Goal: Information Seeking & Learning: Compare options

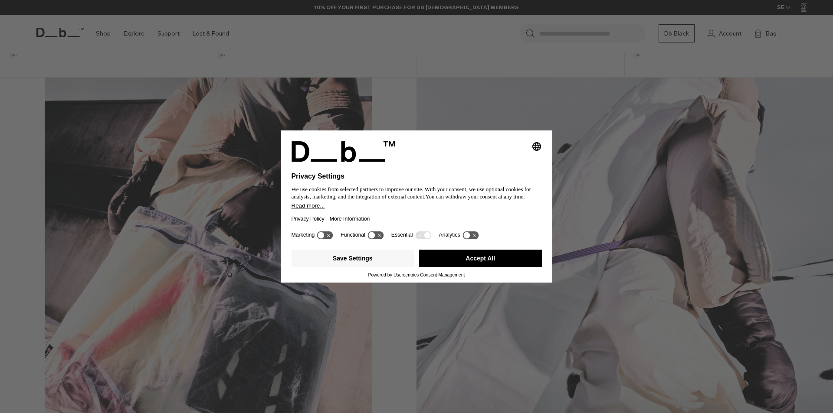
click at [486, 262] on button "Accept All" at bounding box center [480, 258] width 123 height 17
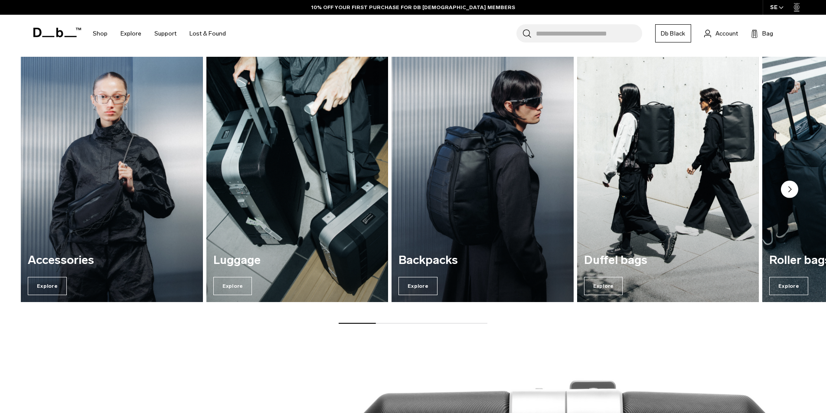
scroll to position [1210, 0]
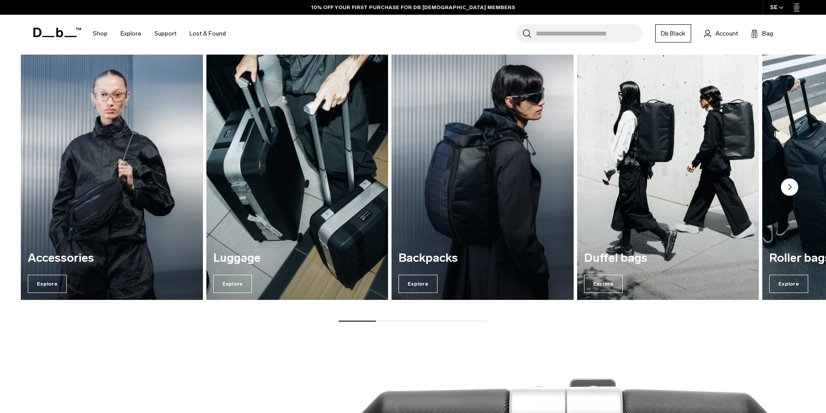
click at [422, 226] on img "3 / 7" at bounding box center [482, 177] width 187 height 253
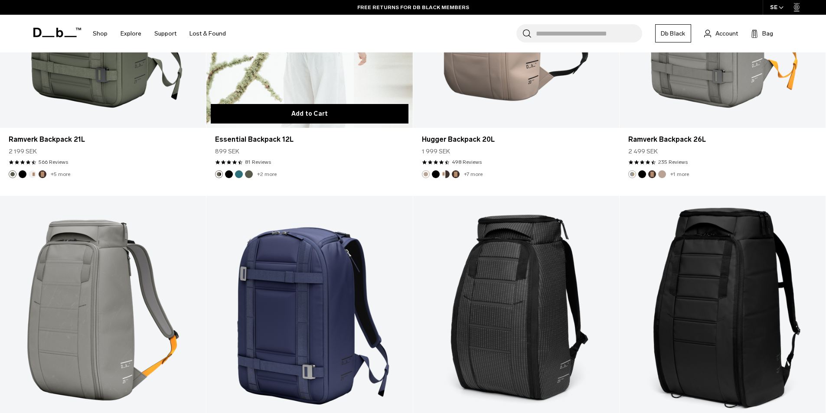
scroll to position [1997, 0]
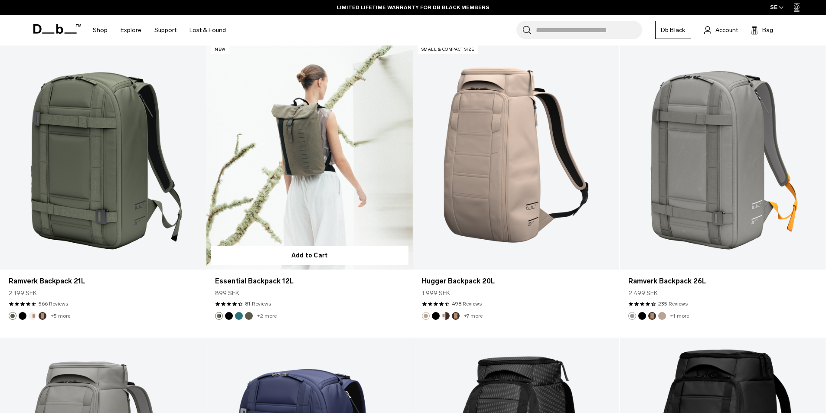
click at [229, 315] on button "Black Out" at bounding box center [229, 316] width 8 height 8
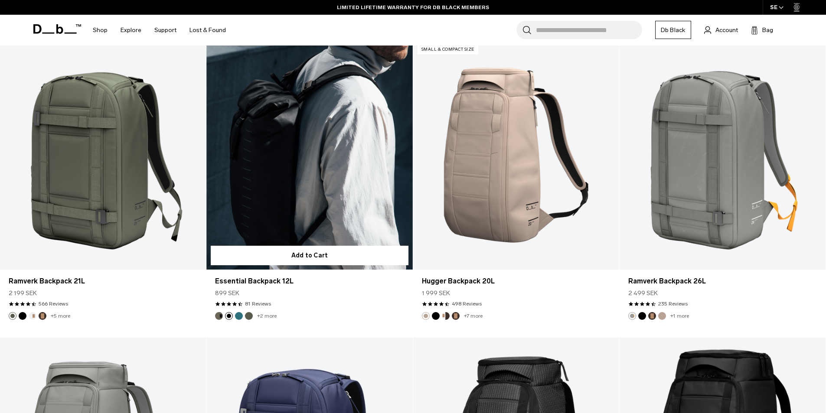
click at [274, 215] on link "Essential Backpack 12L Black Out" at bounding box center [309, 155] width 206 height 229
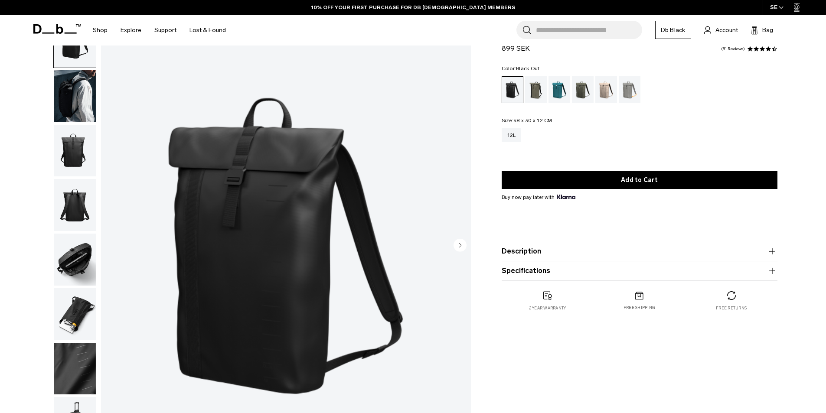
click at [79, 155] on img "button" at bounding box center [75, 151] width 42 height 52
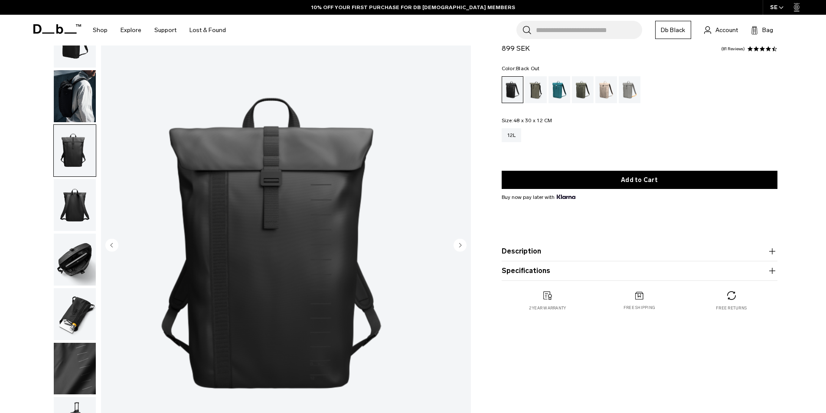
click at [79, 198] on img "button" at bounding box center [75, 205] width 42 height 52
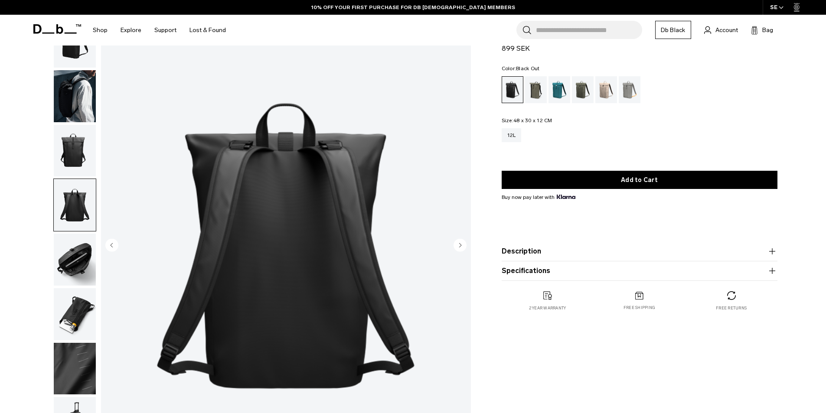
click at [78, 232] on ul at bounding box center [74, 232] width 43 height 435
click at [77, 269] on img "button" at bounding box center [75, 260] width 42 height 52
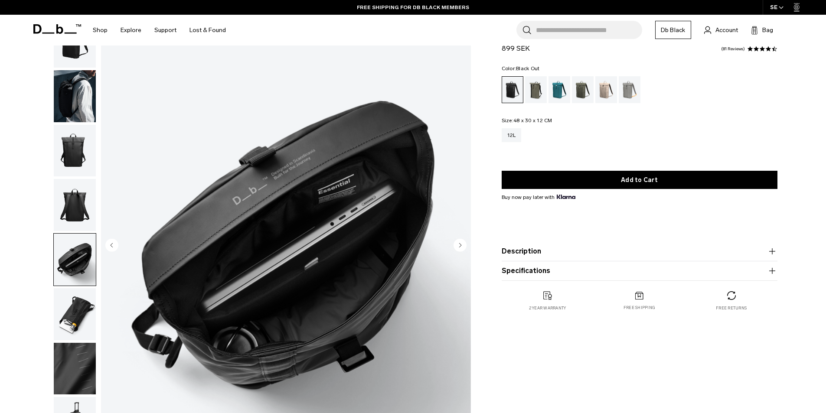
click at [74, 306] on img "button" at bounding box center [75, 314] width 42 height 52
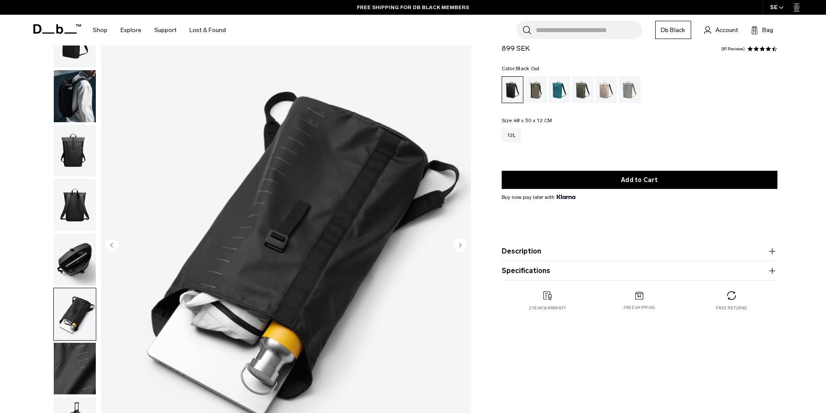
click at [71, 261] on img "button" at bounding box center [75, 260] width 42 height 52
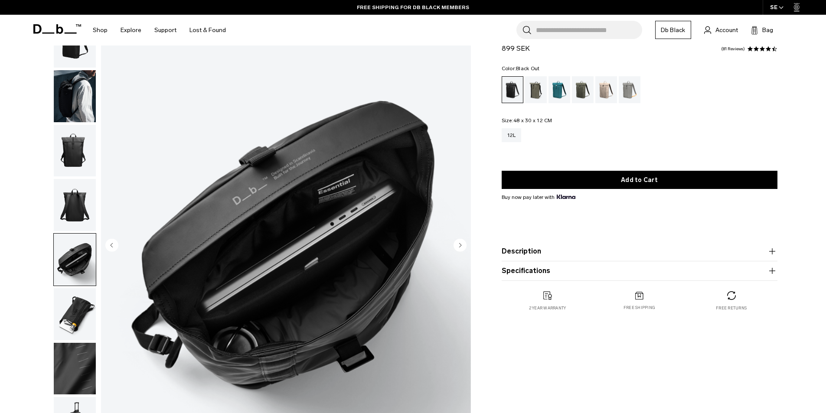
click at [75, 216] on img "button" at bounding box center [75, 205] width 42 height 52
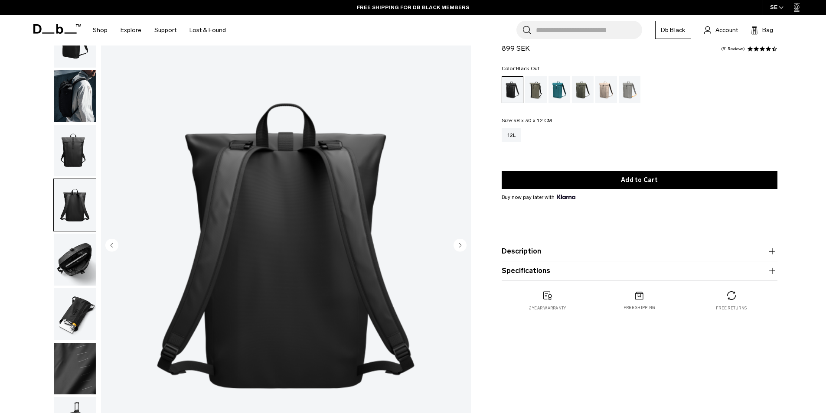
click at [78, 155] on img "button" at bounding box center [75, 151] width 42 height 52
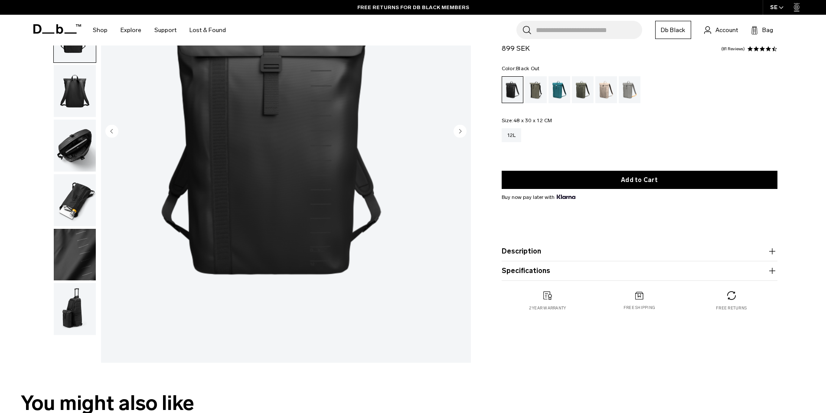
scroll to position [173, 0]
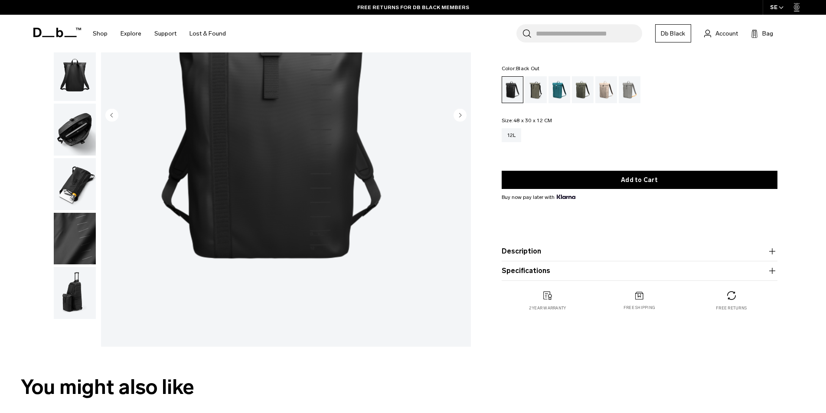
click at [79, 249] on img "button" at bounding box center [75, 239] width 42 height 52
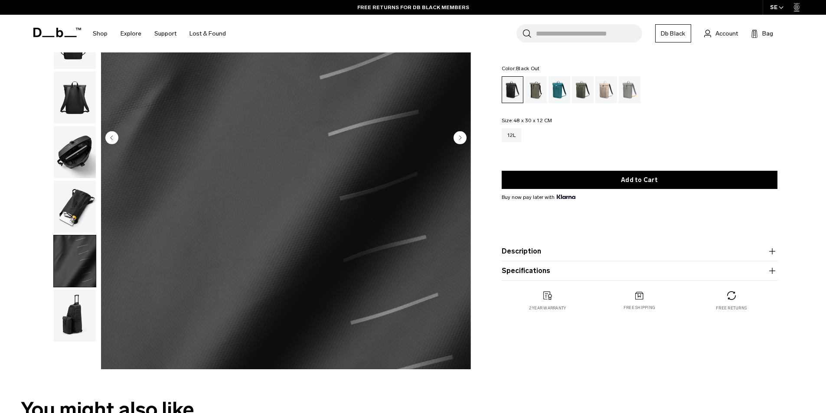
scroll to position [87, 0]
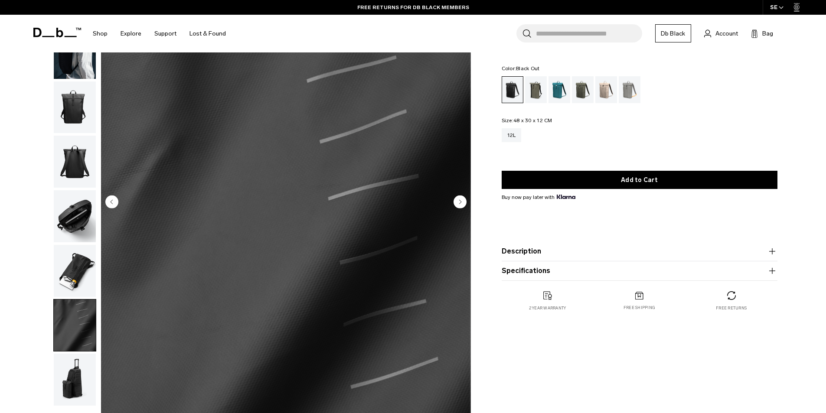
click at [79, 270] on img "button" at bounding box center [75, 271] width 42 height 52
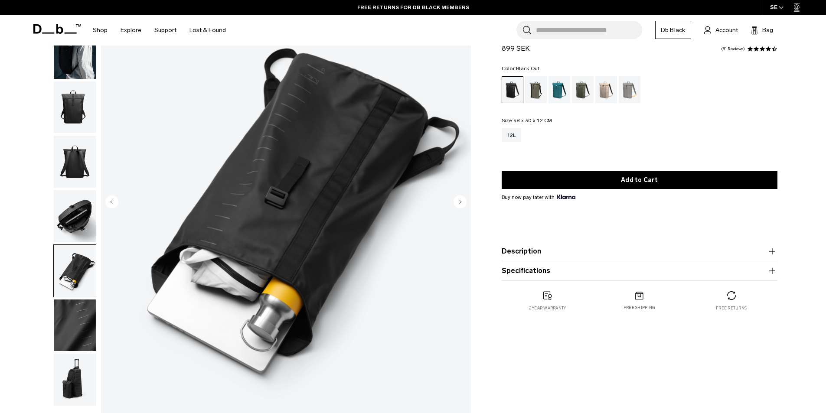
click at [80, 226] on img "button" at bounding box center [75, 216] width 42 height 52
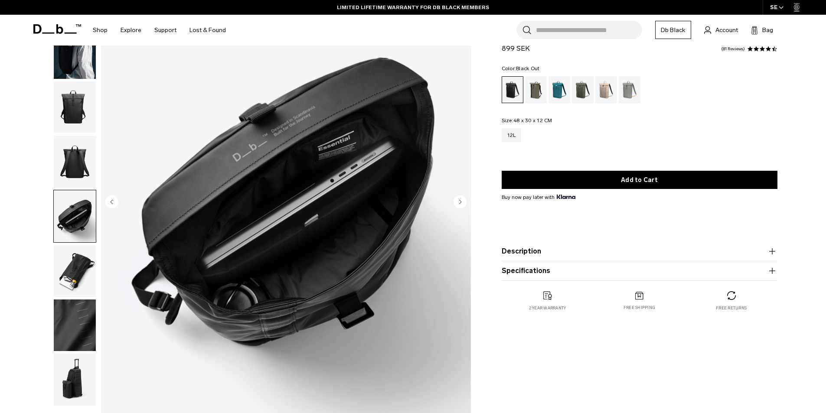
click at [83, 165] on img "button" at bounding box center [75, 162] width 42 height 52
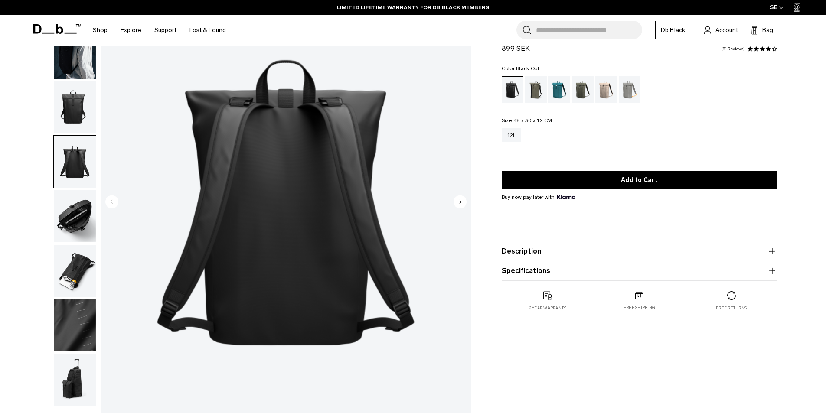
click at [77, 123] on img "button" at bounding box center [75, 108] width 42 height 52
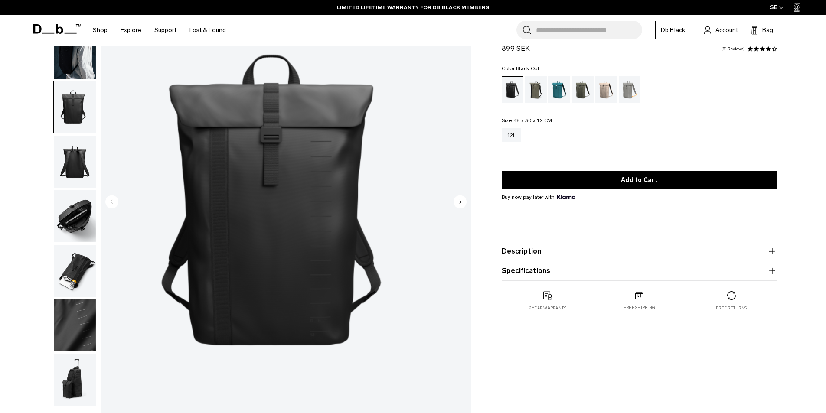
drag, startPoint x: 70, startPoint y: 82, endPoint x: 72, endPoint y: 77, distance: 5.5
click at [70, 82] on img "button" at bounding box center [75, 108] width 42 height 52
click at [72, 69] on img "button" at bounding box center [75, 53] width 42 height 52
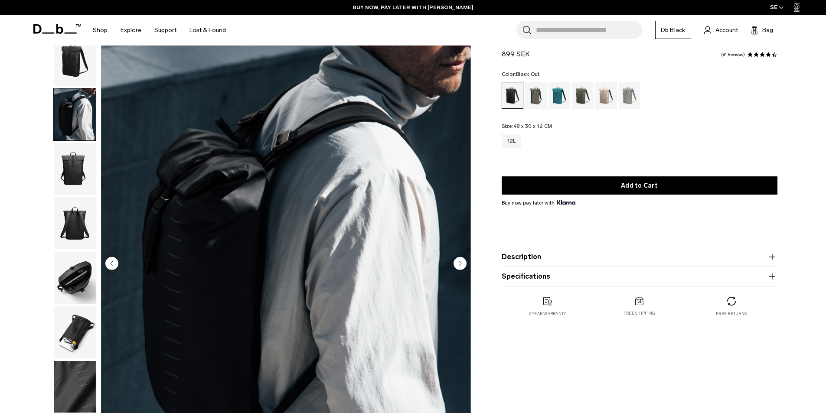
scroll to position [0, 0]
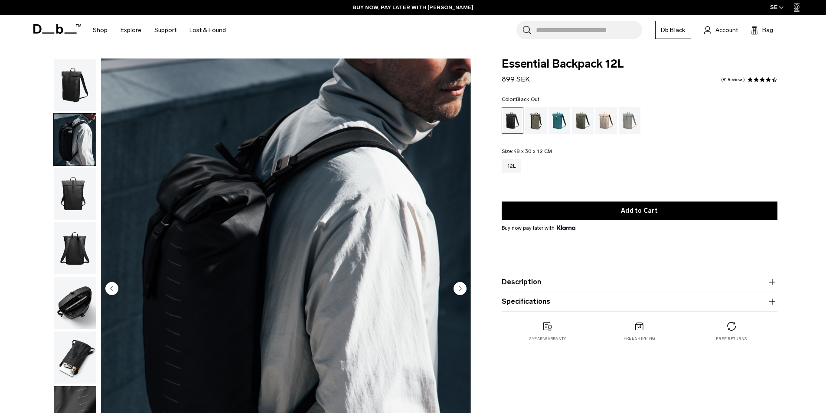
click at [70, 76] on img "button" at bounding box center [75, 85] width 42 height 52
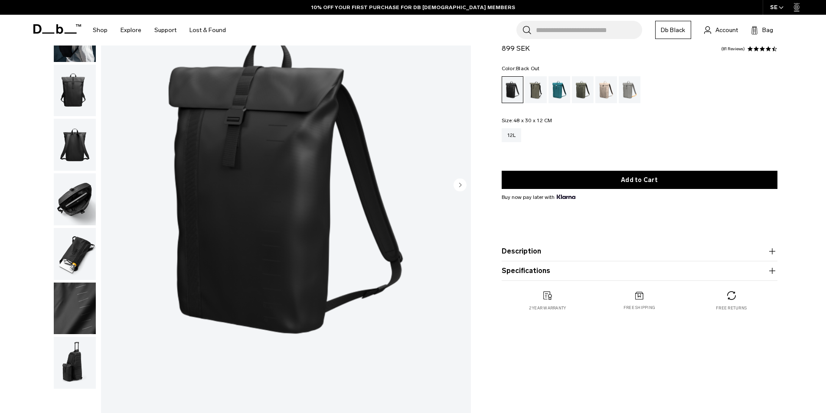
scroll to position [130, 0]
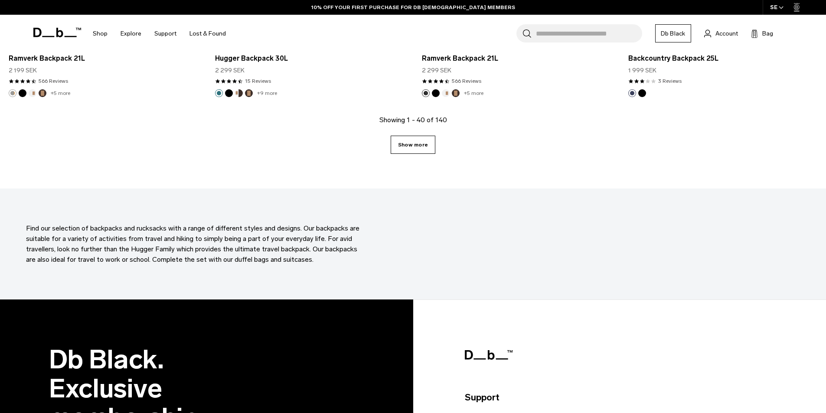
click at [414, 141] on link "Show more" at bounding box center [413, 145] width 45 height 18
click at [413, 150] on link "Show more" at bounding box center [413, 145] width 45 height 18
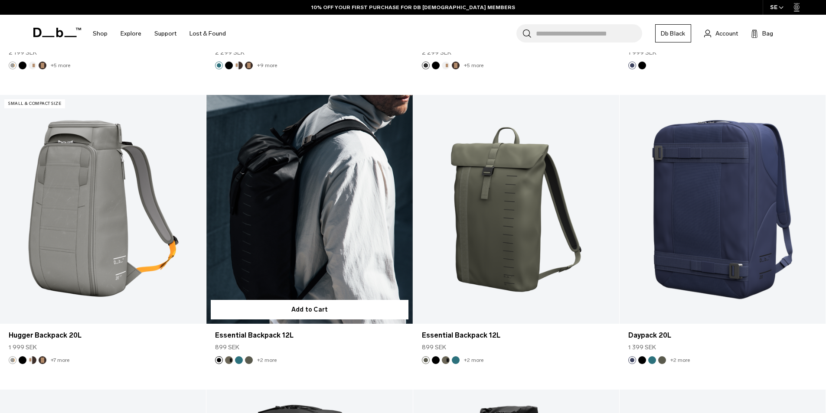
scroll to position [3114, 0]
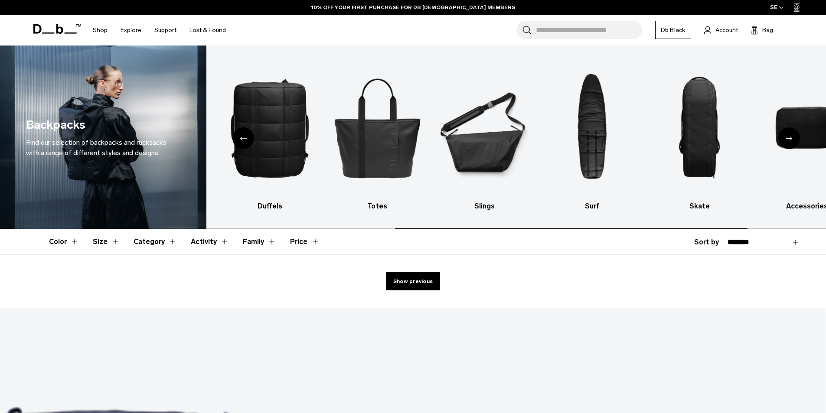
click at [793, 138] on div "Next slide" at bounding box center [790, 139] width 22 height 22
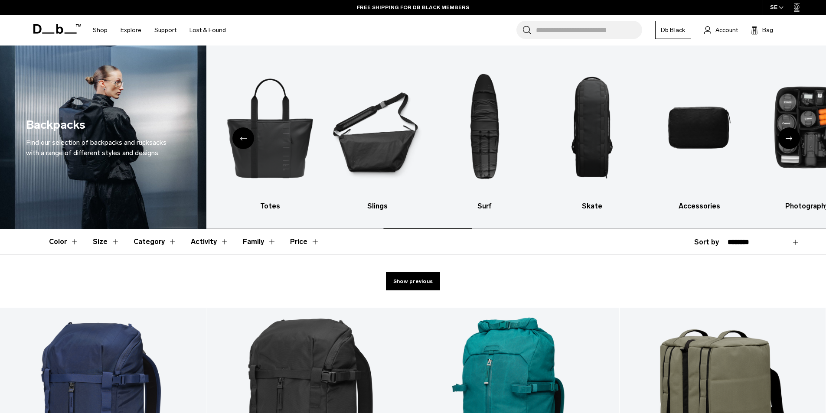
click at [793, 138] on div "Next slide" at bounding box center [790, 139] width 22 height 22
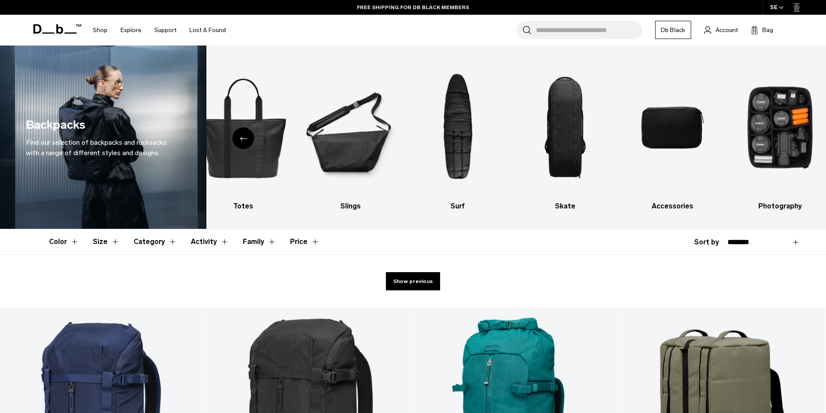
click at [243, 140] on icon "Previous slide" at bounding box center [243, 139] width 7 height 4
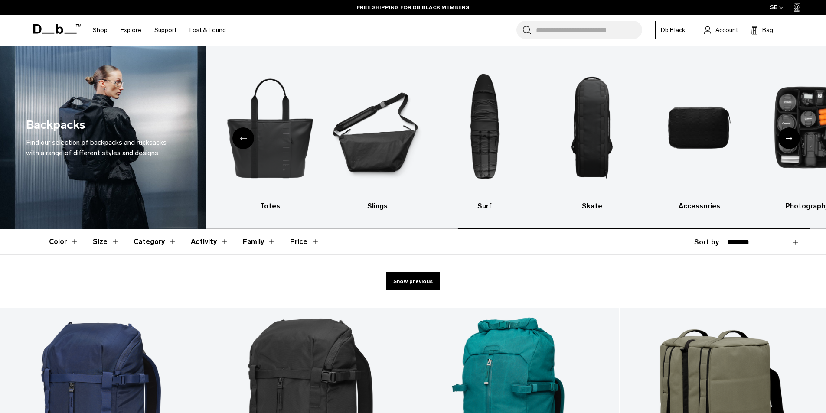
click at [243, 140] on icon "Previous slide" at bounding box center [243, 139] width 7 height 4
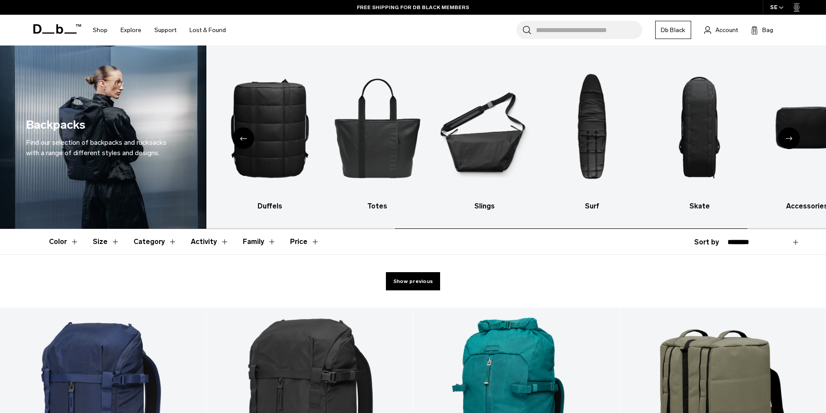
click at [243, 140] on icon "Previous slide" at bounding box center [243, 139] width 7 height 4
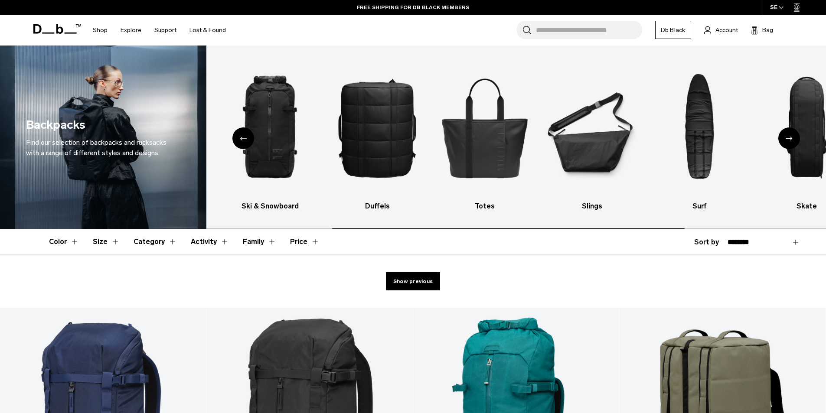
click at [243, 140] on icon "Previous slide" at bounding box center [243, 139] width 7 height 4
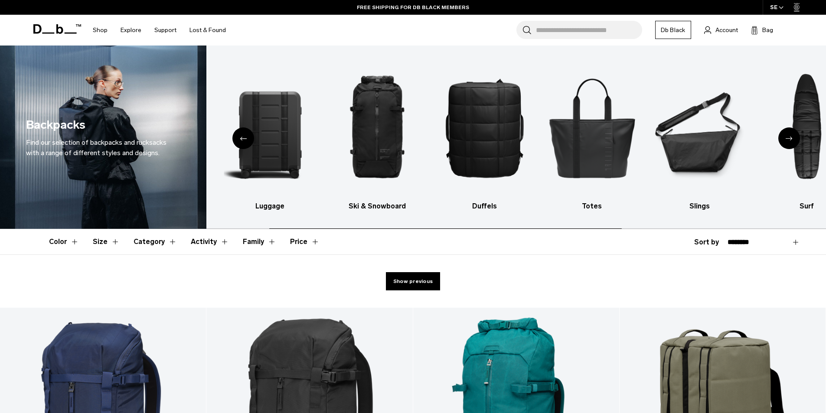
click at [243, 140] on icon "Previous slide" at bounding box center [243, 139] width 7 height 4
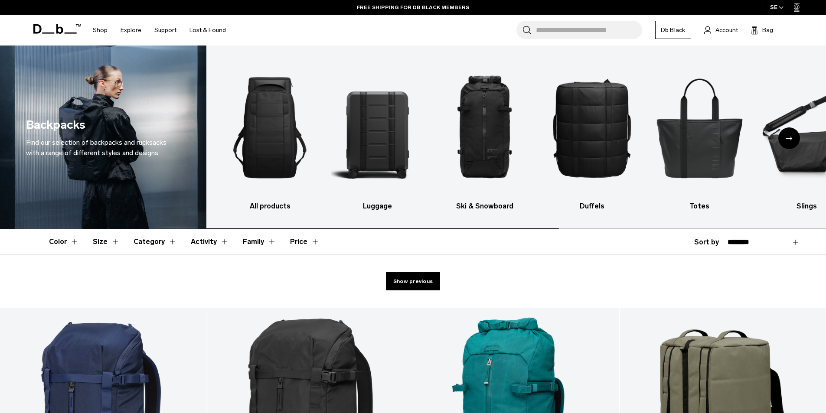
click at [243, 140] on img "1 / 10" at bounding box center [270, 128] width 92 height 138
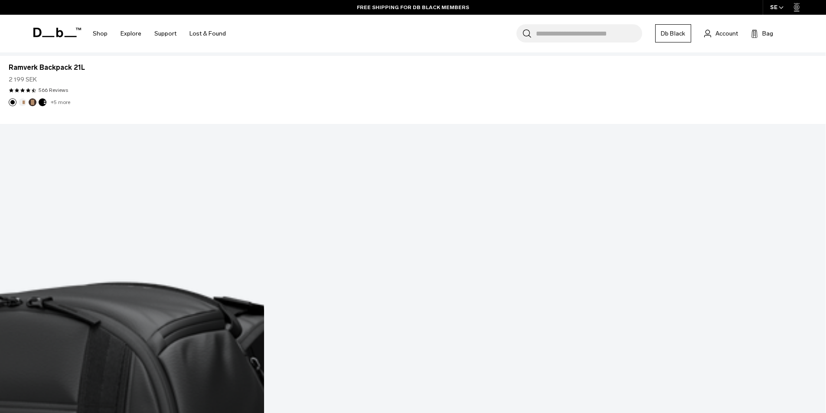
scroll to position [3676, 0]
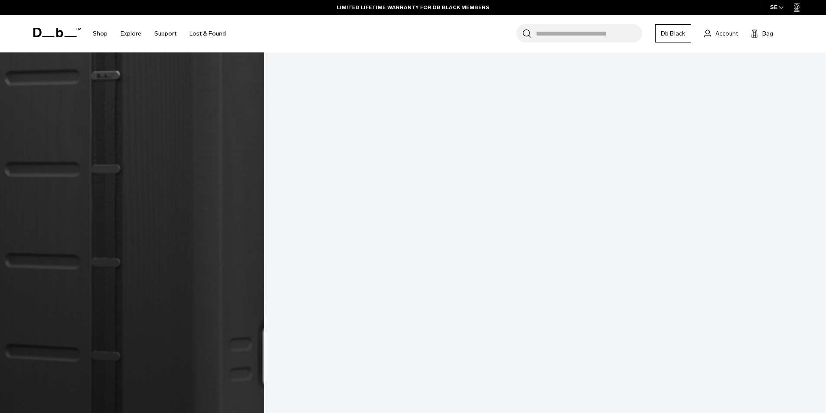
scroll to position [6432, 0]
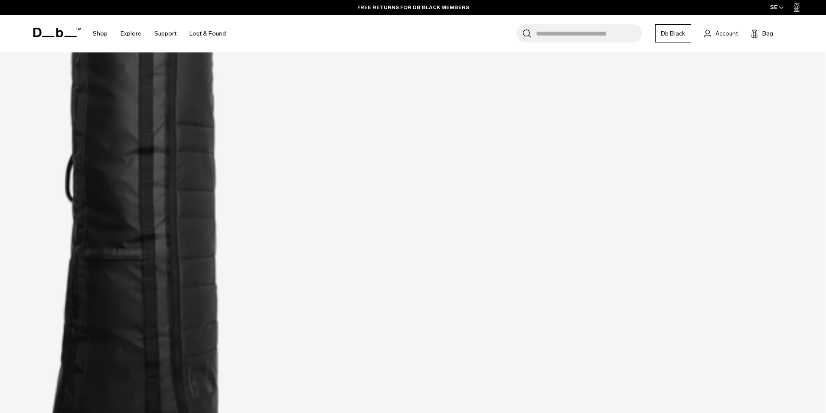
scroll to position [9468, 0]
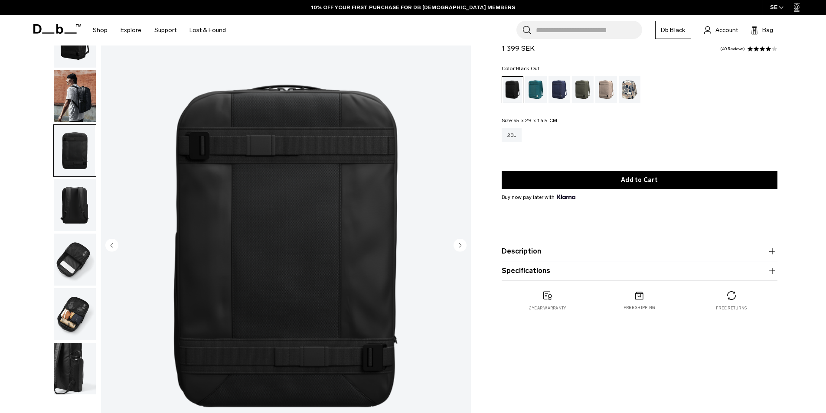
scroll to position [43, 0]
click at [463, 242] on circle "Next slide" at bounding box center [460, 245] width 13 height 13
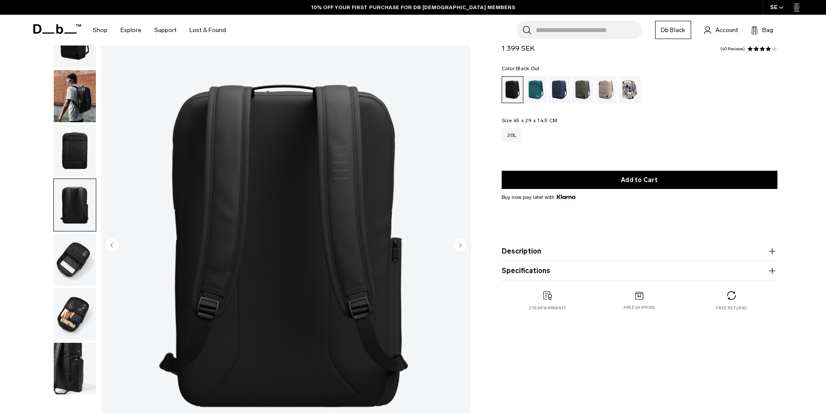
scroll to position [0, 0]
click at [463, 242] on circle "Next slide" at bounding box center [460, 245] width 13 height 13
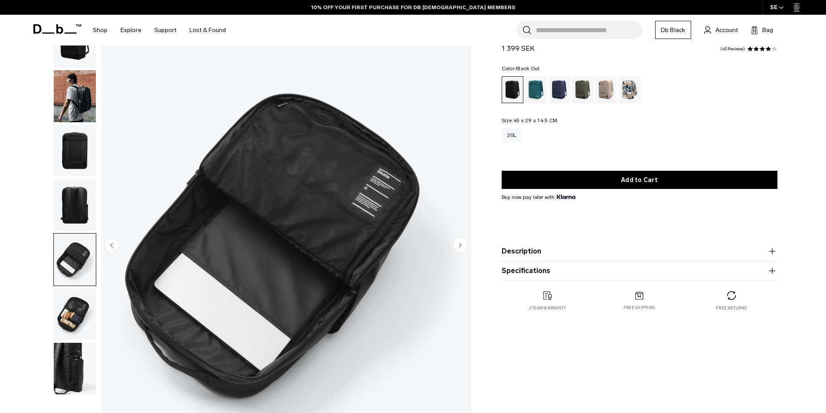
click at [458, 245] on circle "Next slide" at bounding box center [460, 245] width 13 height 13
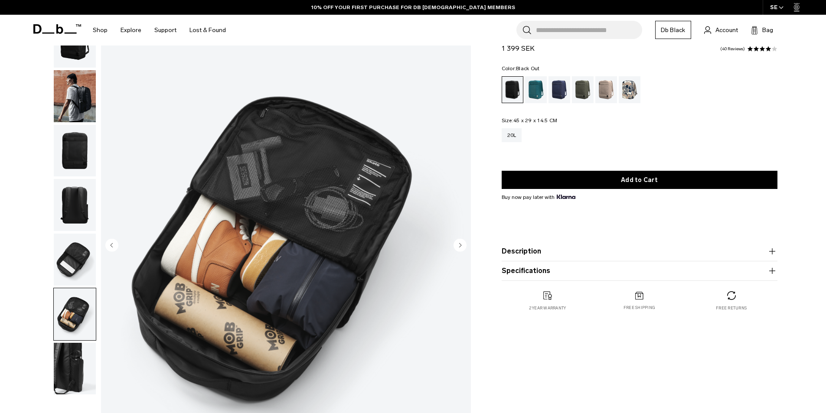
click at [458, 245] on circle "Next slide" at bounding box center [460, 245] width 13 height 13
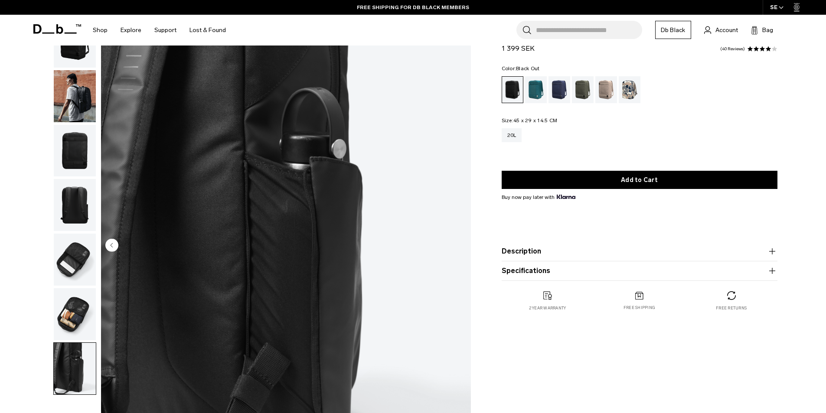
click at [458, 245] on img "7 / 7" at bounding box center [286, 246] width 370 height 462
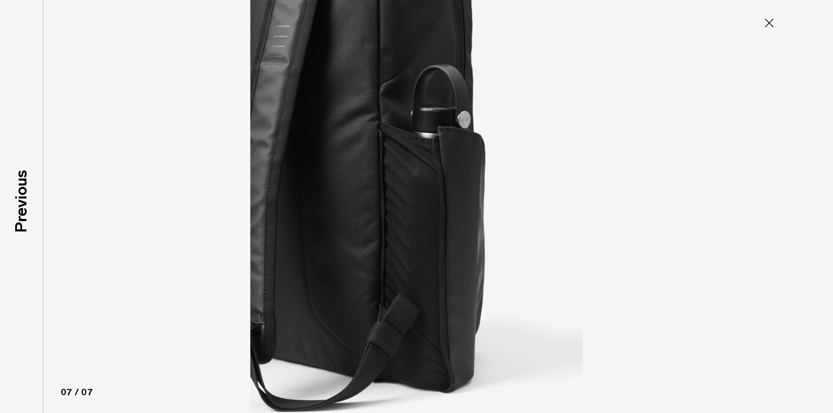
click at [768, 23] on icon at bounding box center [769, 23] width 9 height 9
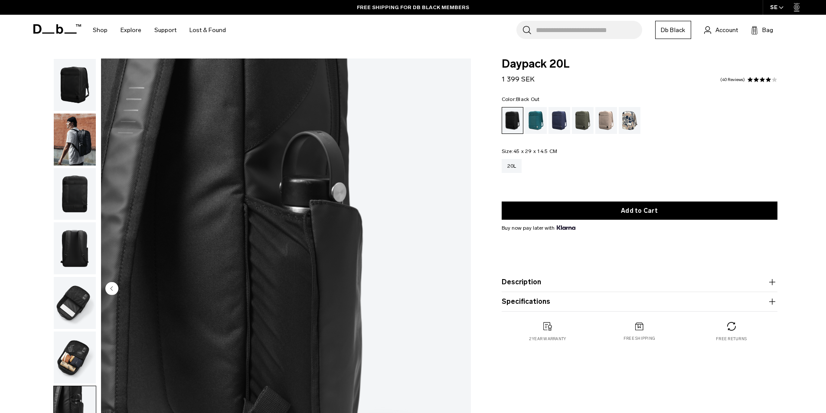
click at [114, 291] on circle "Previous slide" at bounding box center [111, 288] width 13 height 13
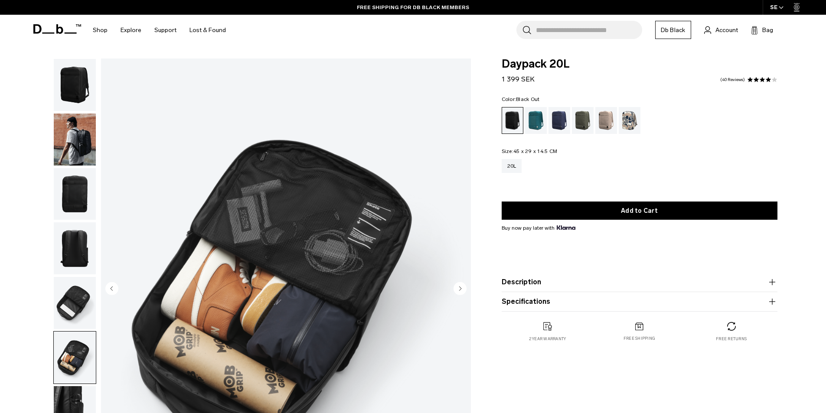
click at [114, 288] on circle "Previous slide" at bounding box center [111, 288] width 13 height 13
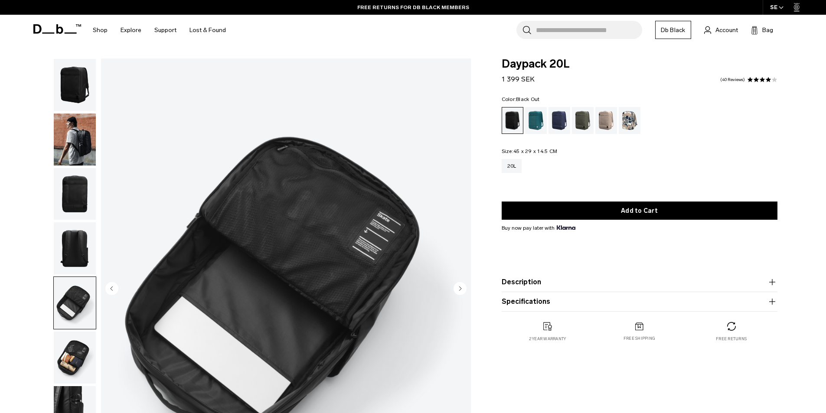
click at [114, 288] on circle "Previous slide" at bounding box center [111, 288] width 13 height 13
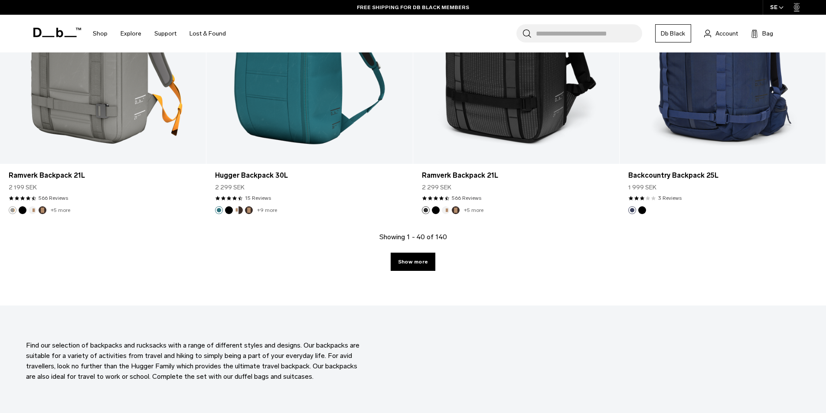
scroll to position [3006, 0]
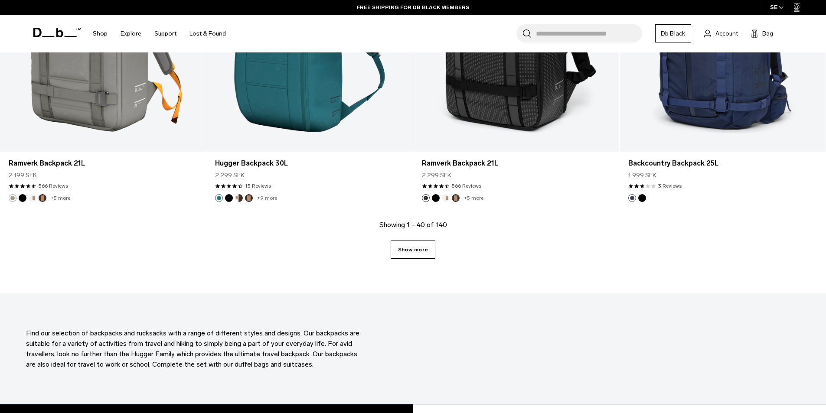
click at [406, 258] on link "Show more" at bounding box center [413, 250] width 45 height 18
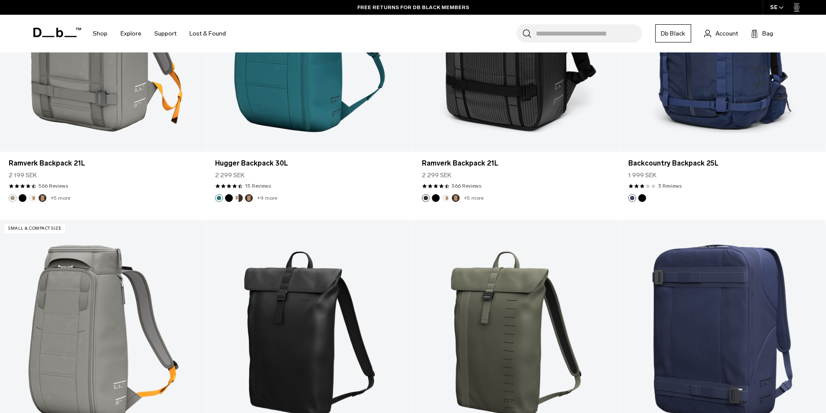
scroll to position [3157, 0]
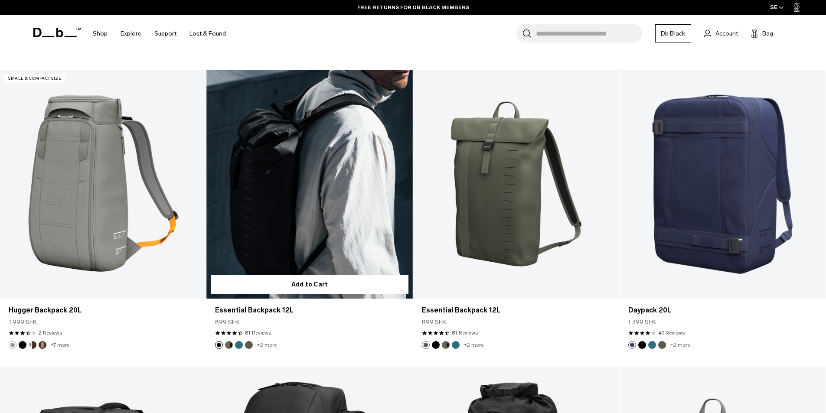
click at [311, 225] on link "Essential Backpack 12L" at bounding box center [309, 184] width 206 height 229
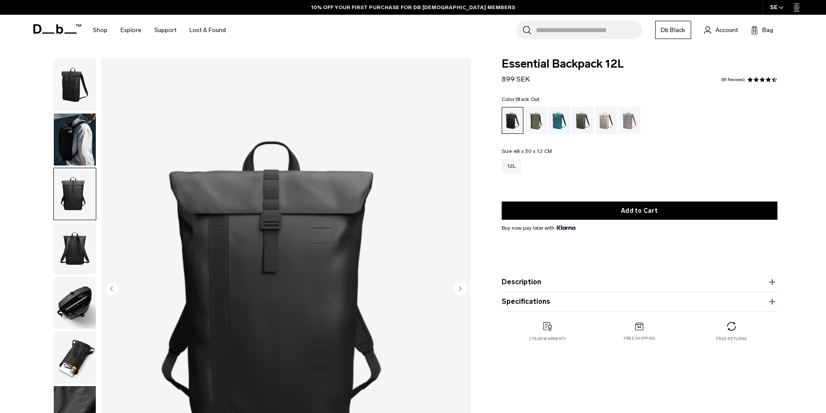
click at [461, 291] on circle "Next slide" at bounding box center [460, 288] width 13 height 13
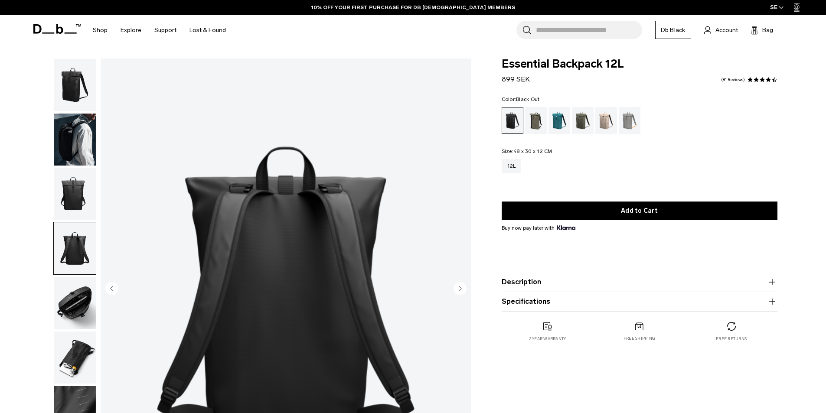
click at [461, 291] on circle "Next slide" at bounding box center [460, 288] width 13 height 13
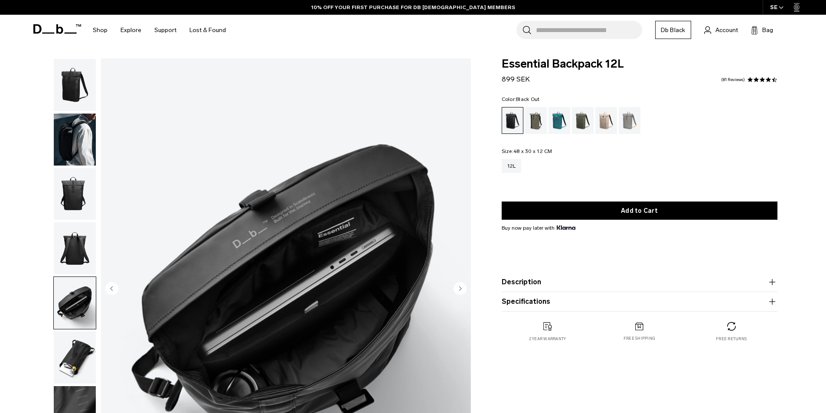
click at [461, 291] on circle "Next slide" at bounding box center [460, 288] width 13 height 13
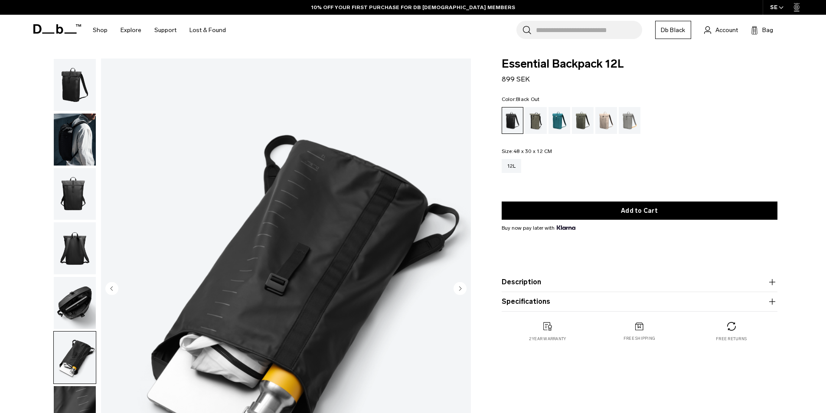
click at [461, 291] on circle "Next slide" at bounding box center [460, 288] width 13 height 13
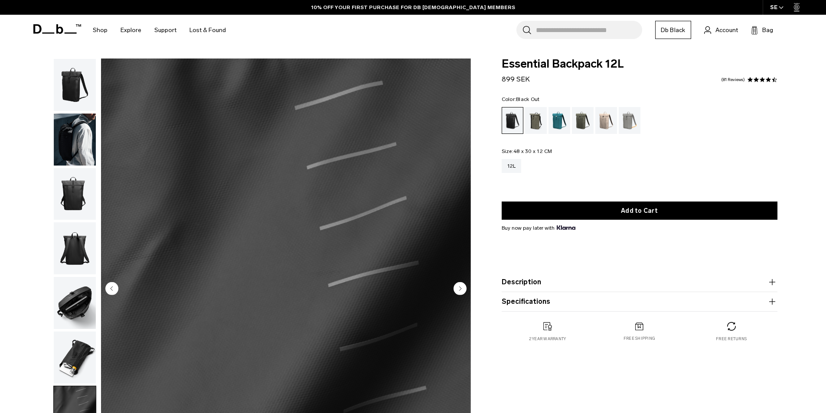
click at [461, 291] on circle "Next slide" at bounding box center [460, 288] width 13 height 13
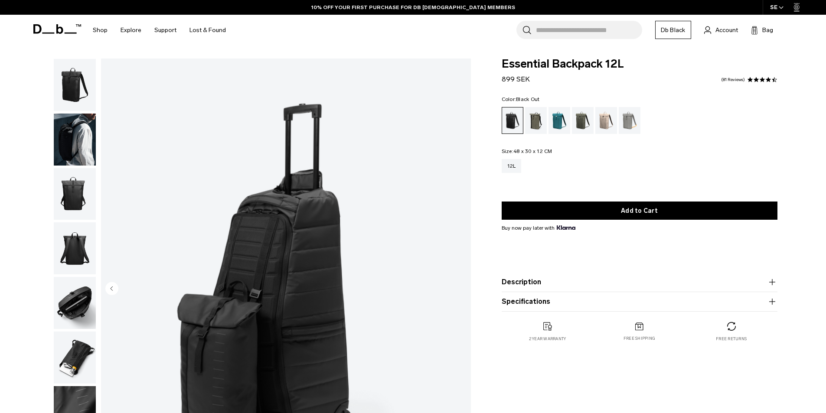
click at [461, 291] on img "8 / 8" at bounding box center [286, 290] width 370 height 462
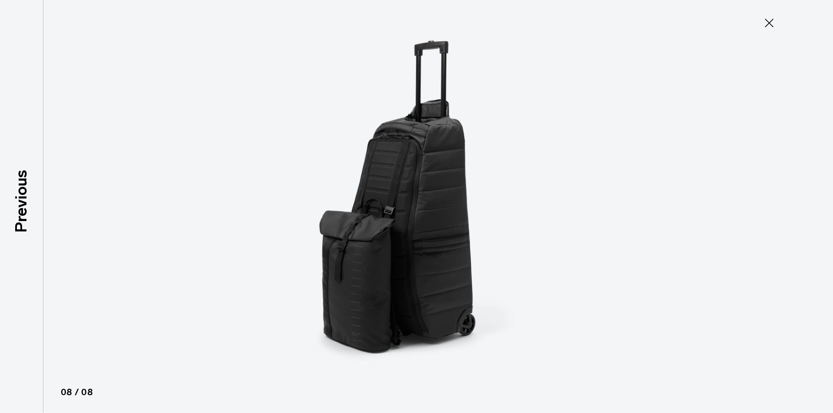
click at [768, 26] on icon at bounding box center [769, 23] width 14 height 14
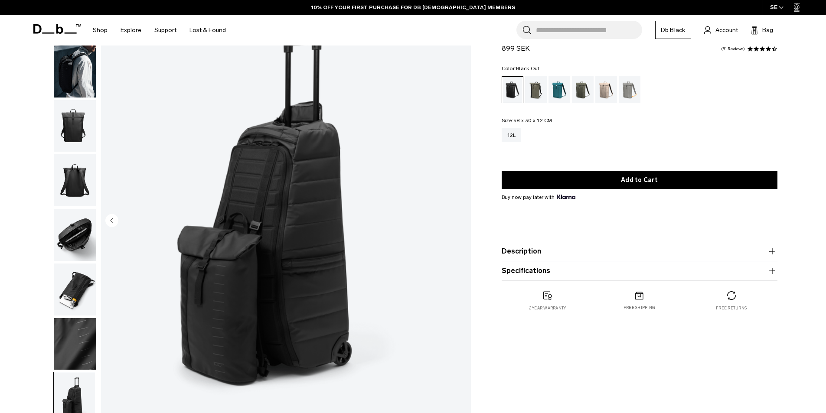
scroll to position [87, 0]
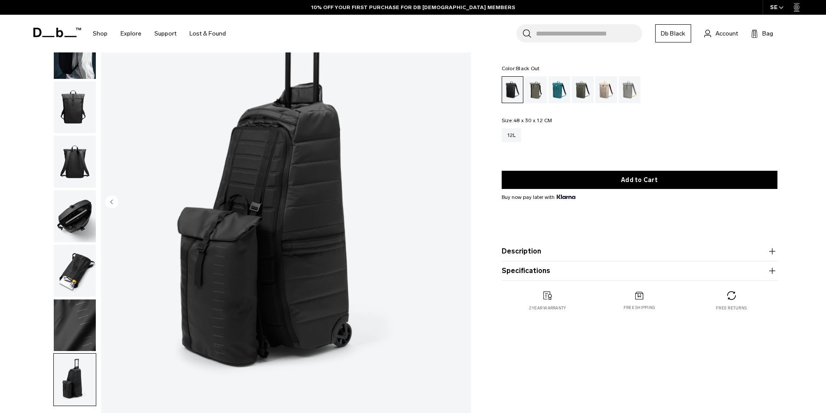
click at [109, 204] on circle "Previous slide" at bounding box center [111, 201] width 13 height 13
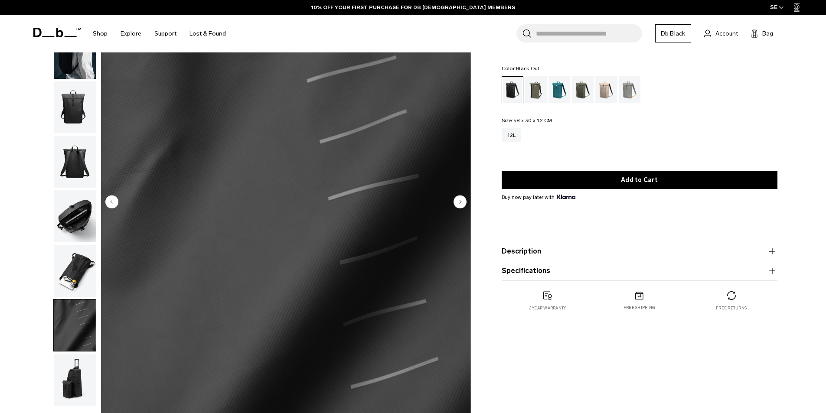
click at [109, 204] on circle "Previous slide" at bounding box center [111, 201] width 13 height 13
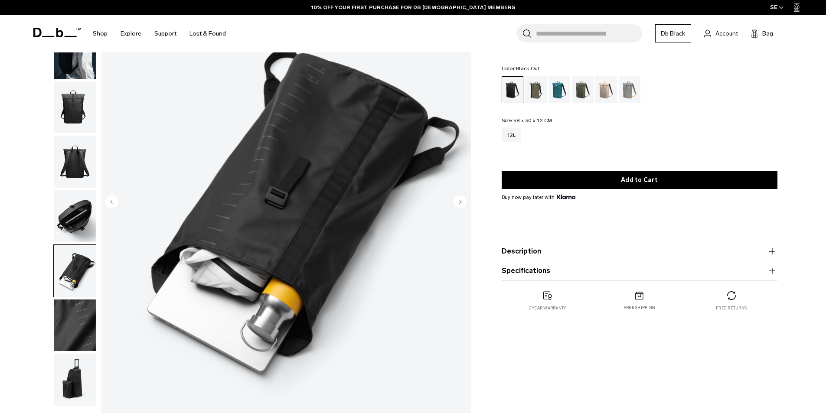
click at [464, 204] on circle "Next slide" at bounding box center [460, 201] width 13 height 13
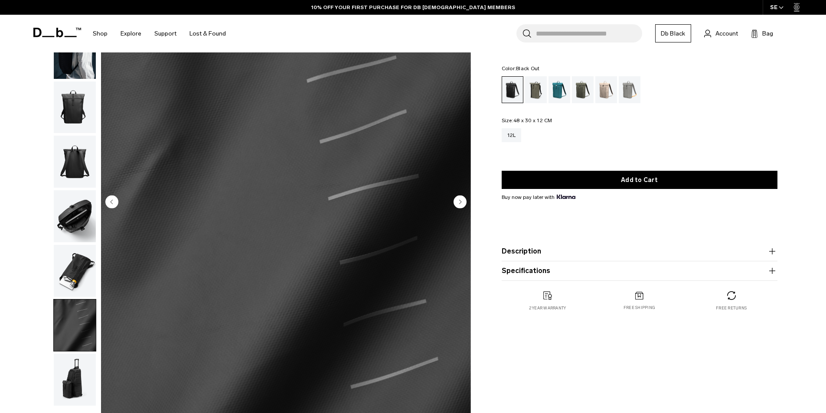
click at [464, 204] on circle "Next slide" at bounding box center [460, 201] width 13 height 13
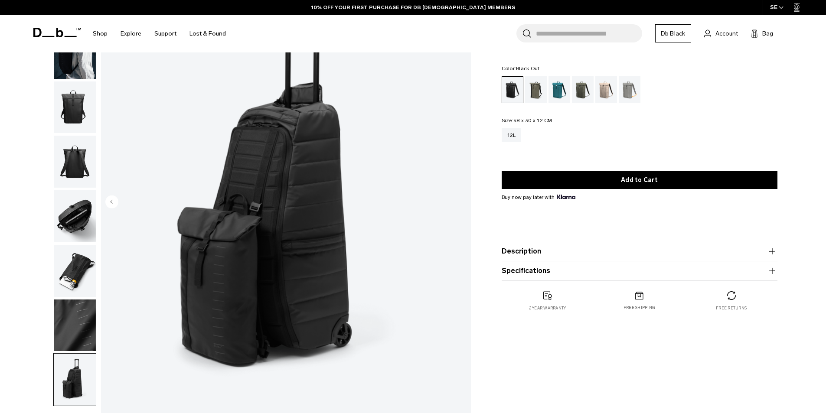
click at [464, 204] on img "8 / 8" at bounding box center [286, 203] width 370 height 462
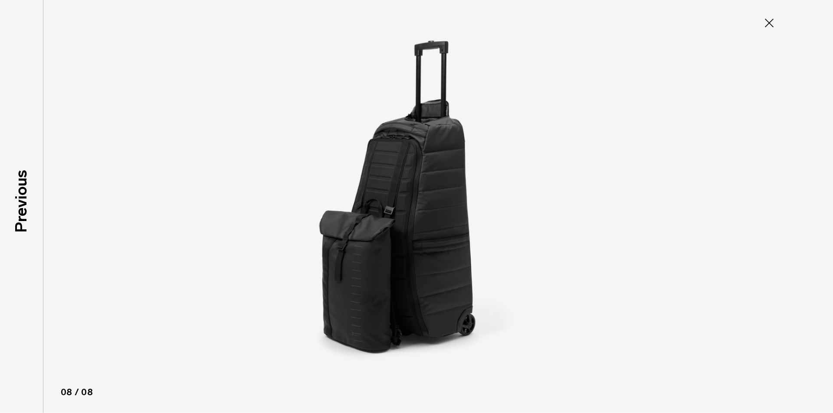
click at [774, 25] on icon at bounding box center [769, 23] width 14 height 14
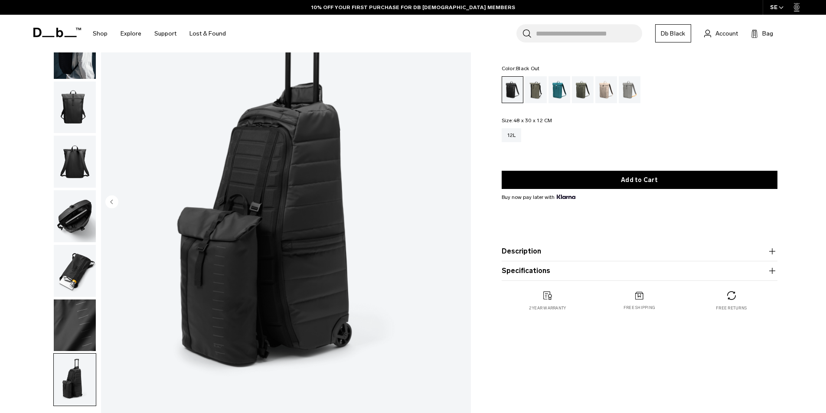
click at [111, 202] on icon "Previous slide" at bounding box center [112, 202] width 2 height 4
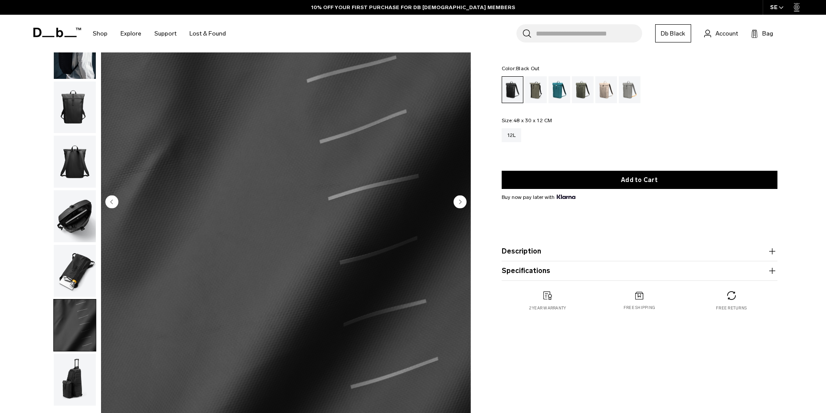
click at [111, 202] on icon "Previous slide" at bounding box center [112, 202] width 2 height 4
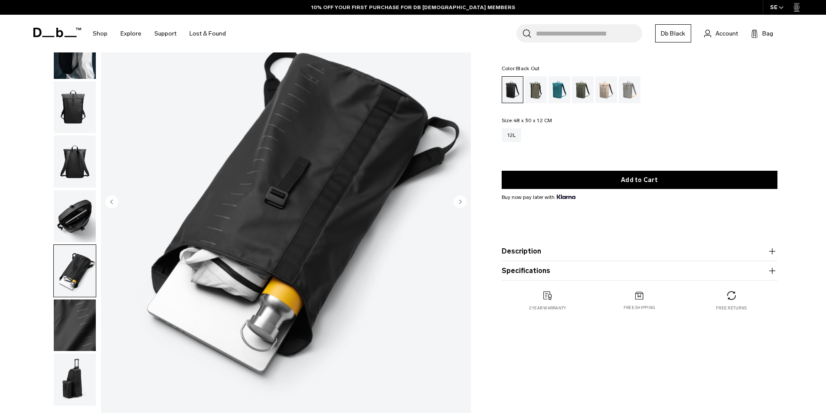
click at [111, 202] on icon "Previous slide" at bounding box center [112, 202] width 2 height 4
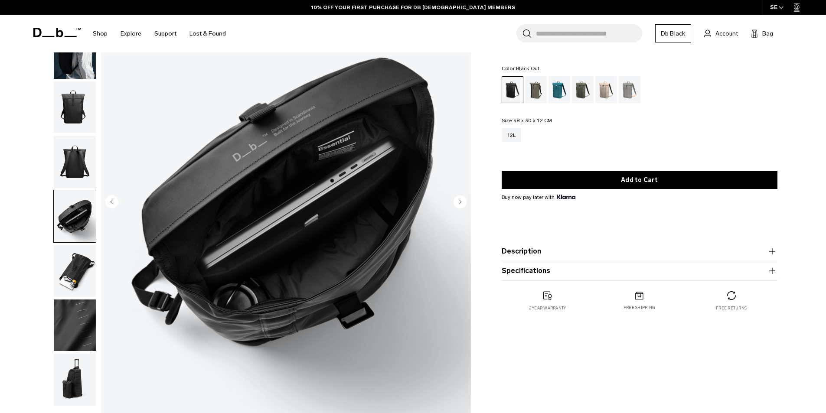
click at [111, 202] on icon "Previous slide" at bounding box center [112, 202] width 2 height 4
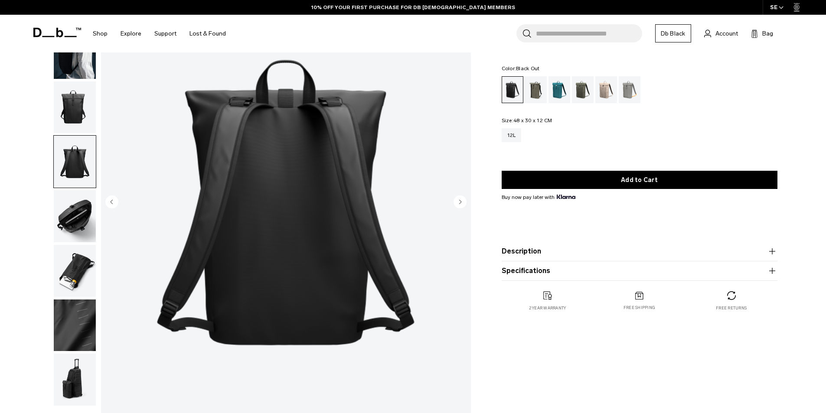
click at [111, 202] on icon "Previous slide" at bounding box center [112, 202] width 2 height 4
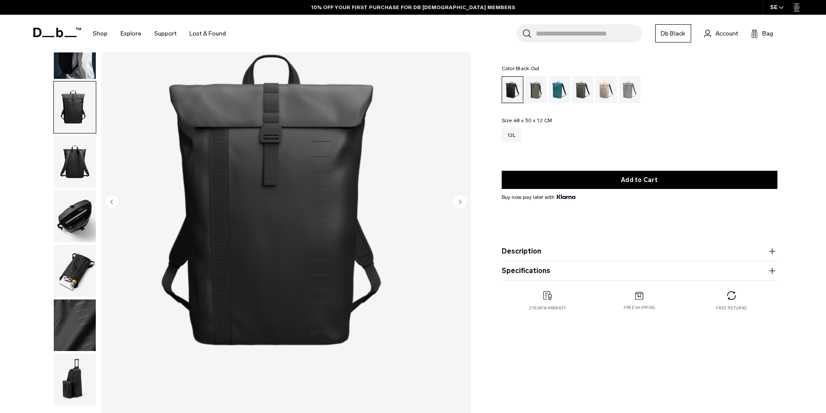
click at [111, 202] on icon "Previous slide" at bounding box center [112, 202] width 2 height 4
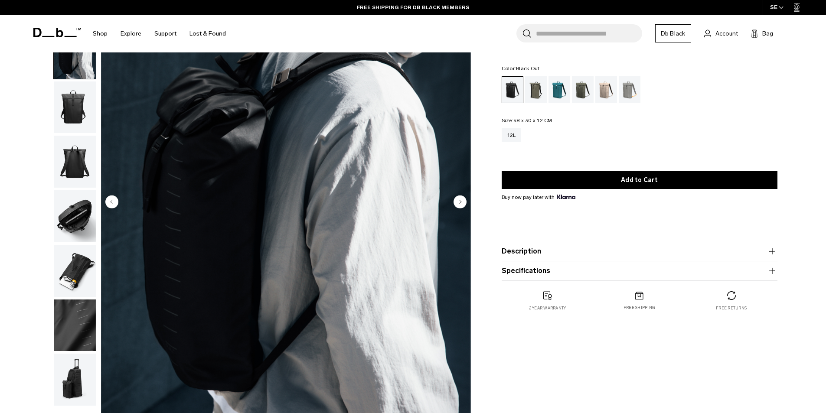
click at [111, 202] on icon "Previous slide" at bounding box center [112, 202] width 2 height 4
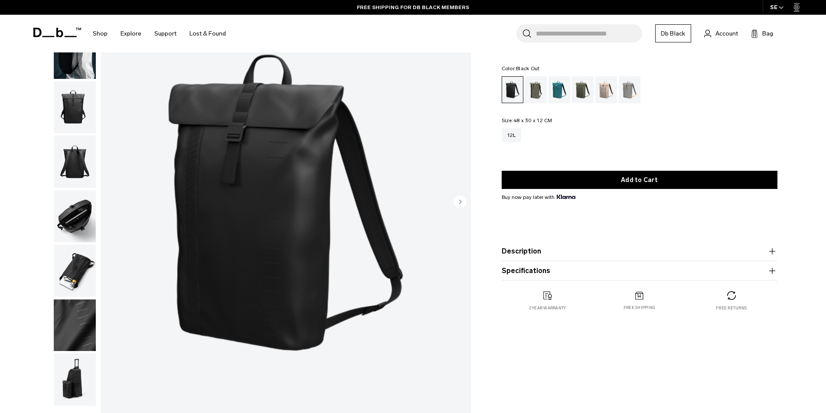
click at [111, 202] on img "1 / 8" at bounding box center [286, 203] width 370 height 462
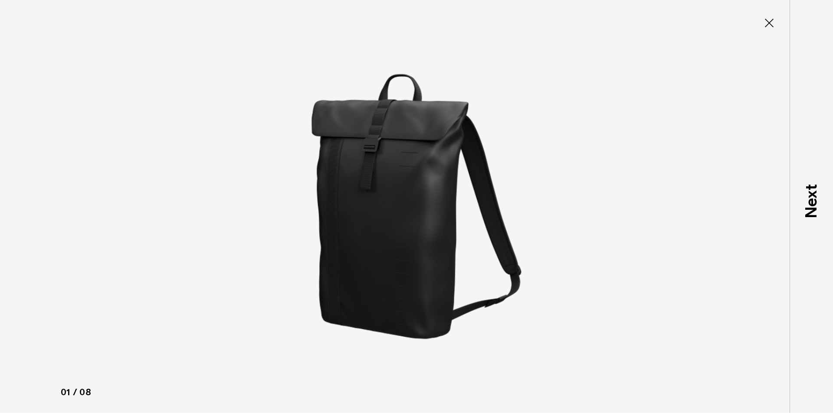
click at [768, 25] on icon at bounding box center [769, 23] width 14 height 14
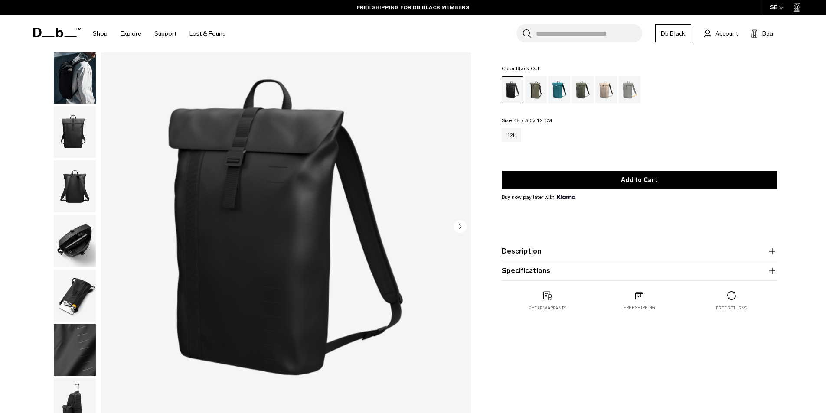
scroll to position [0, 0]
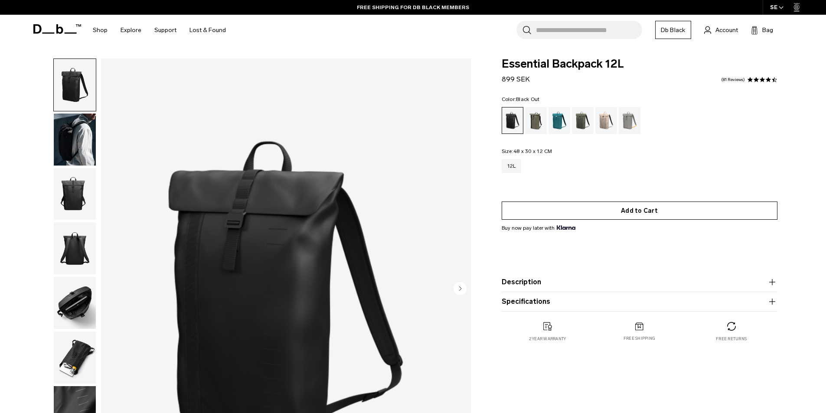
click at [600, 210] on button "Add to Cart" at bounding box center [640, 211] width 276 height 18
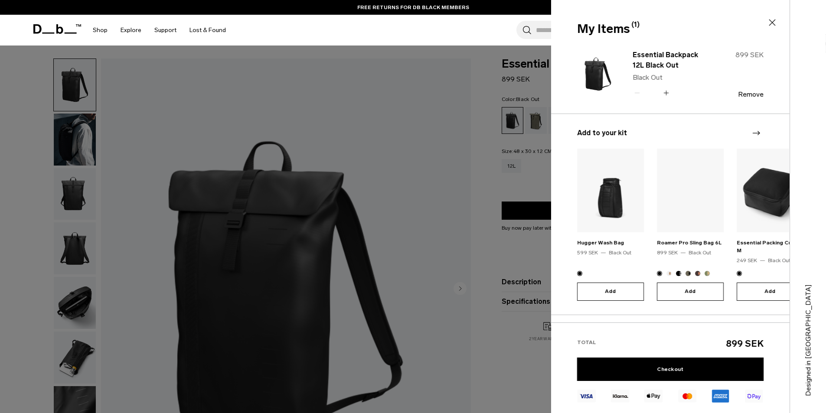
click at [478, 130] on div at bounding box center [413, 206] width 826 height 413
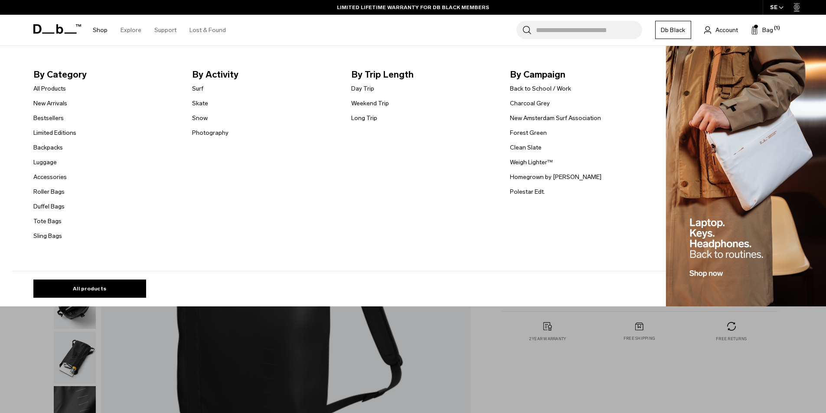
click at [95, 33] on link "Shop" at bounding box center [100, 30] width 15 height 31
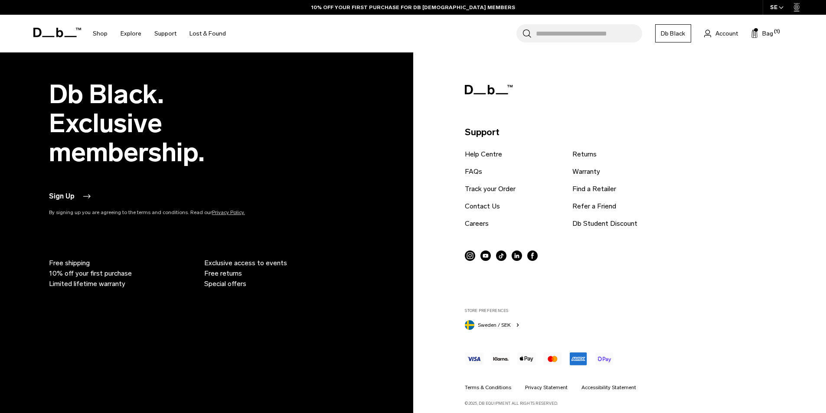
scroll to position [3867, 0]
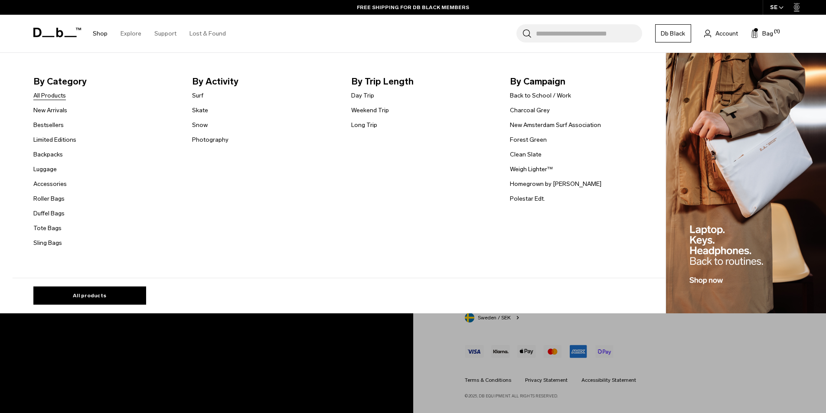
click at [56, 95] on link "All Products" at bounding box center [49, 95] width 33 height 9
